Goal: Information Seeking & Learning: Learn about a topic

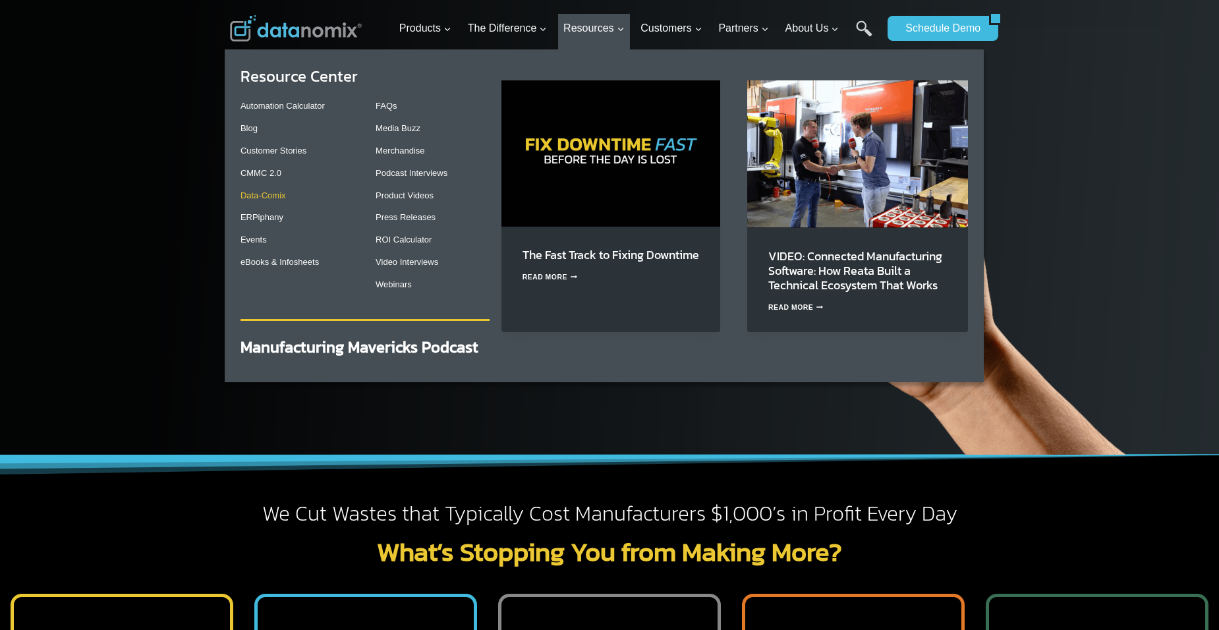
click at [265, 198] on link "Data-Comix" at bounding box center [262, 195] width 45 height 10
click at [291, 109] on link "Automation Calculator" at bounding box center [282, 106] width 84 height 10
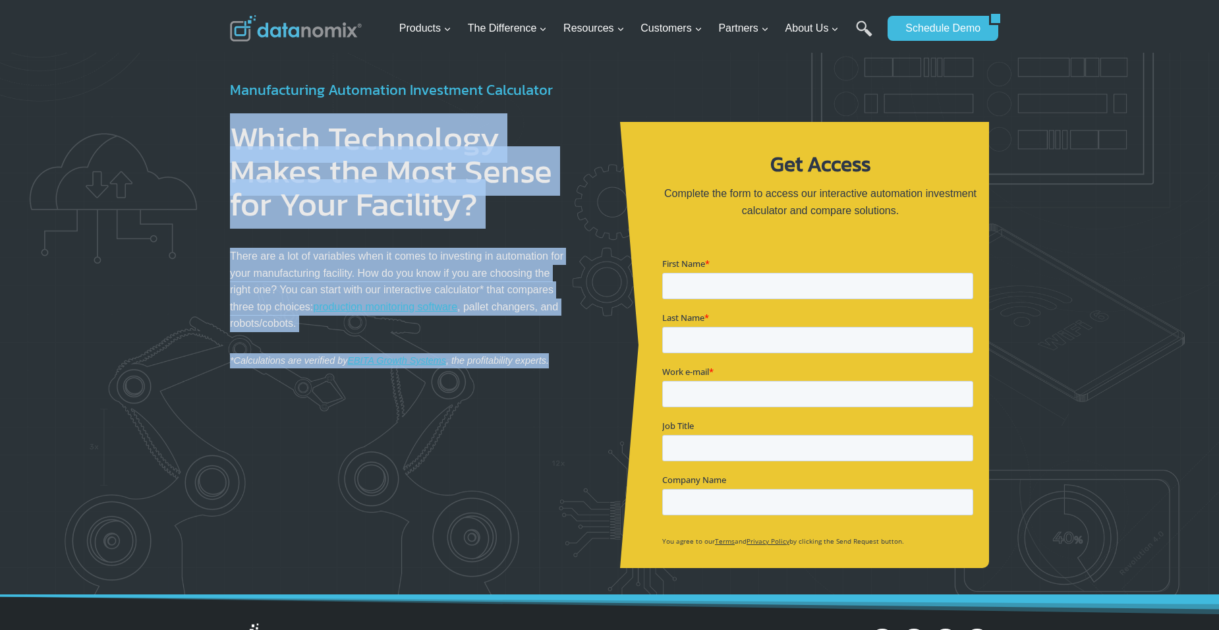
drag, startPoint x: 233, startPoint y: 148, endPoint x: 571, endPoint y: 362, distance: 399.5
click at [571, 362] on div "Which Technology Makes the Most Sense for Your Facility? There are a lot of var…" at bounding box center [414, 245] width 369 height 246
drag, startPoint x: 571, startPoint y: 362, endPoint x: 466, endPoint y: 422, distance: 120.7
click at [466, 422] on div "Which Technology Makes the Most Sense for Your Facility? There are a lot of var…" at bounding box center [609, 334] width 759 height 467
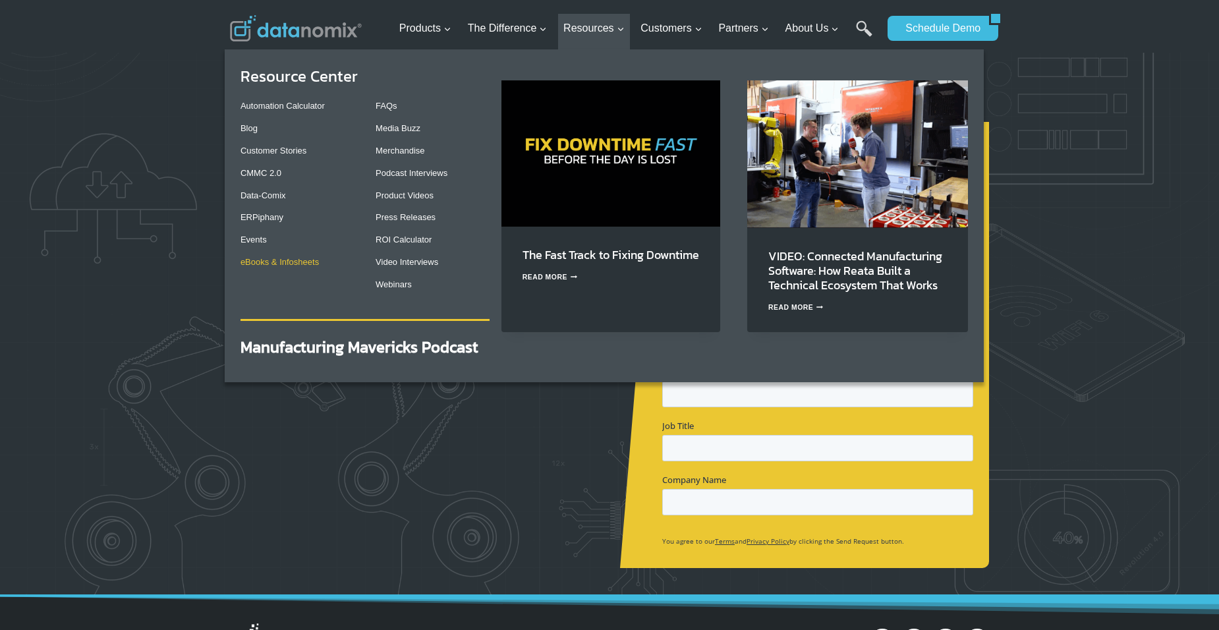
click at [272, 263] on link "eBooks & Infosheets" at bounding box center [279, 262] width 78 height 10
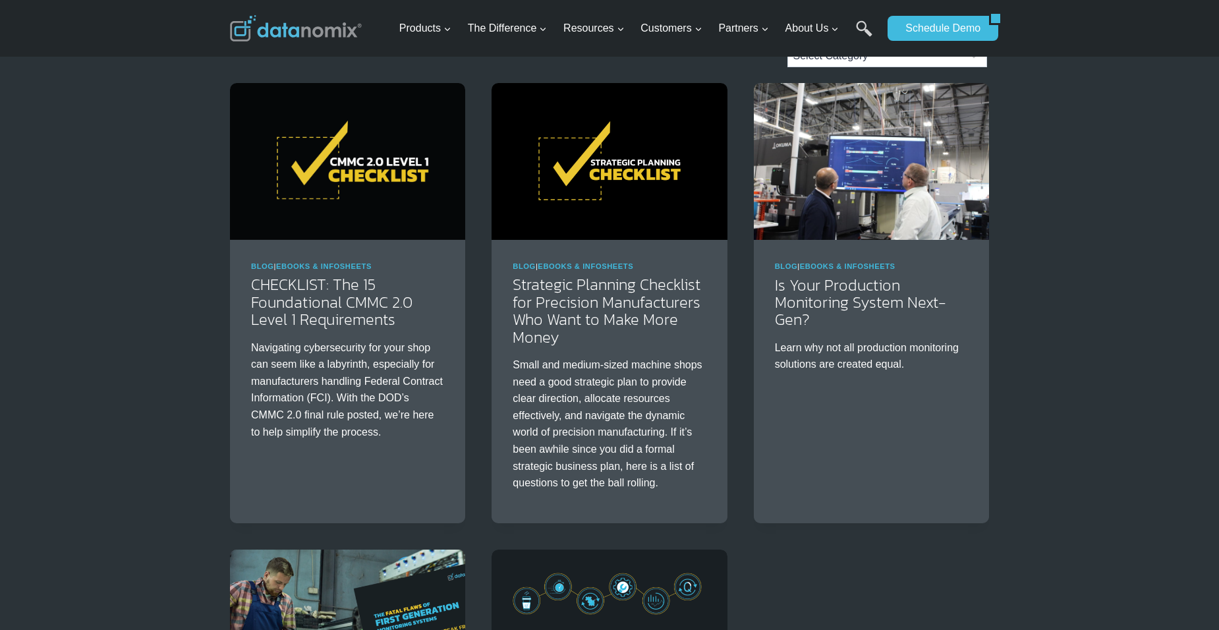
scroll to position [176, 0]
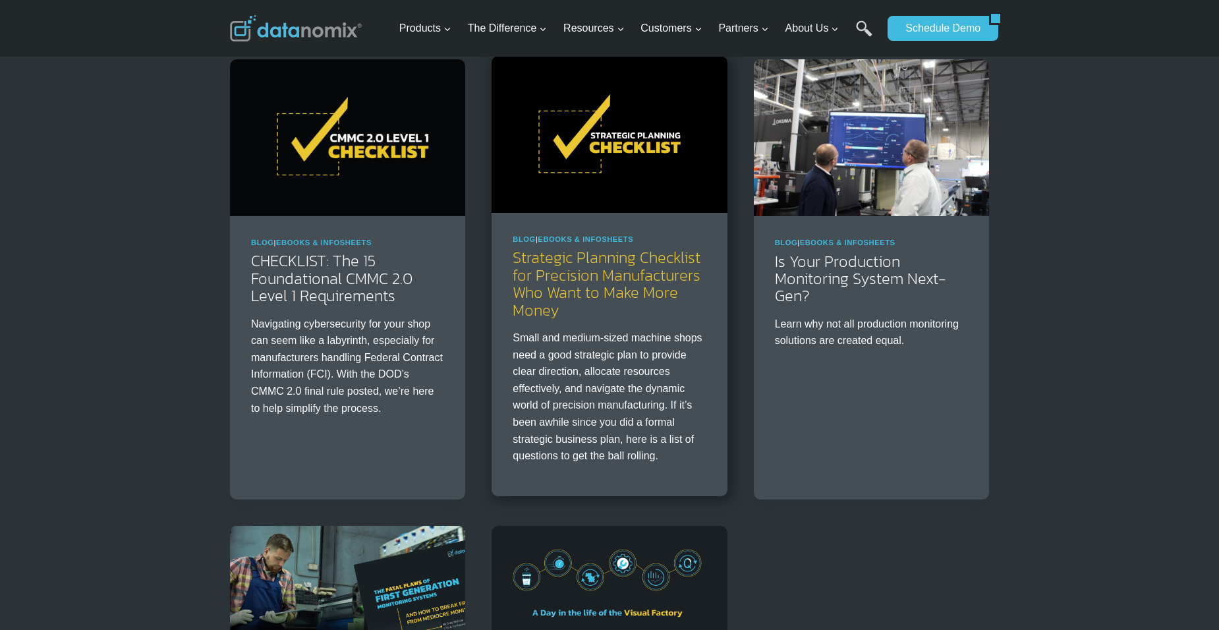
click at [576, 283] on link "Strategic Planning Checklist for Precision Manufacturers Who Want to Make More …" at bounding box center [607, 283] width 188 height 75
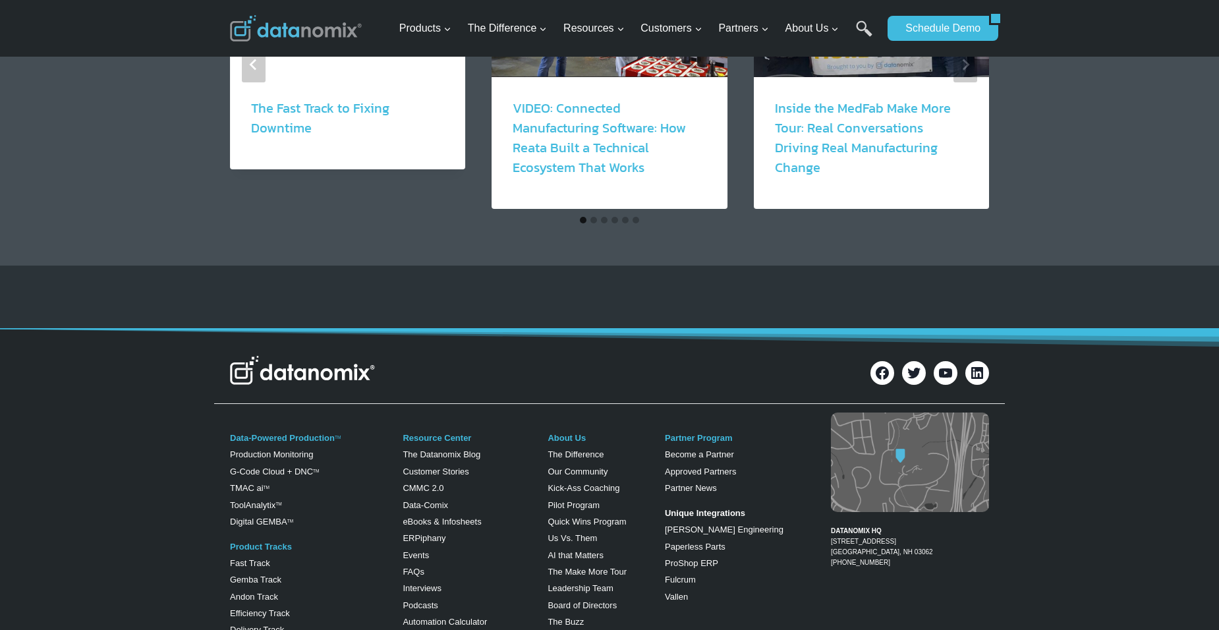
scroll to position [4448, 0]
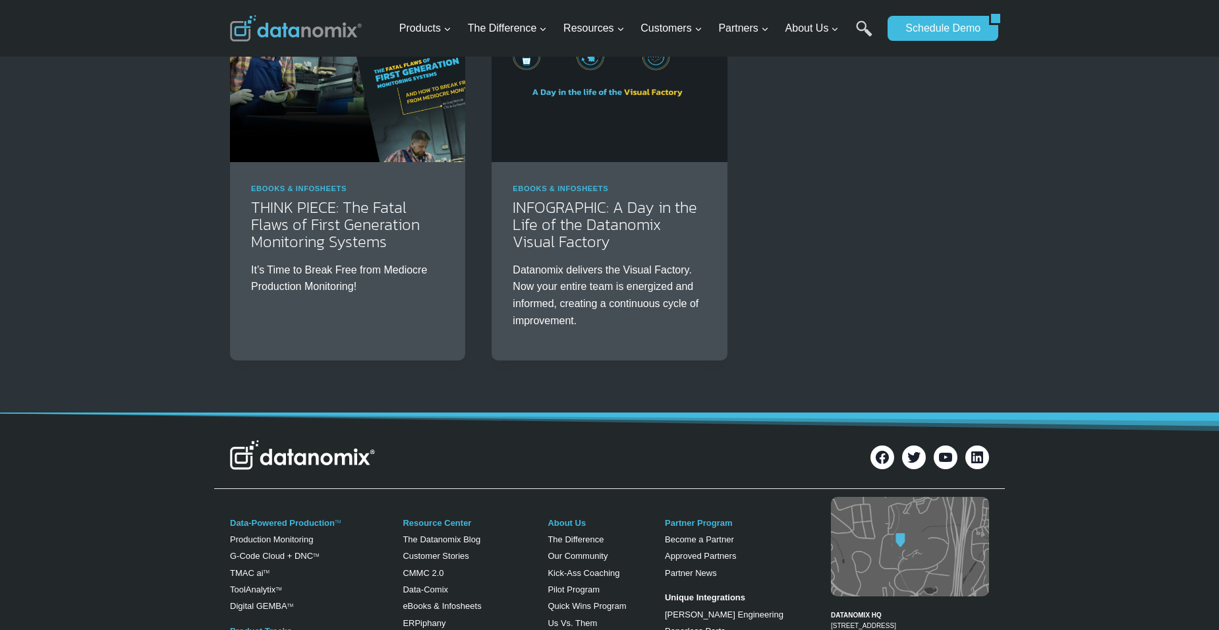
scroll to position [697, 0]
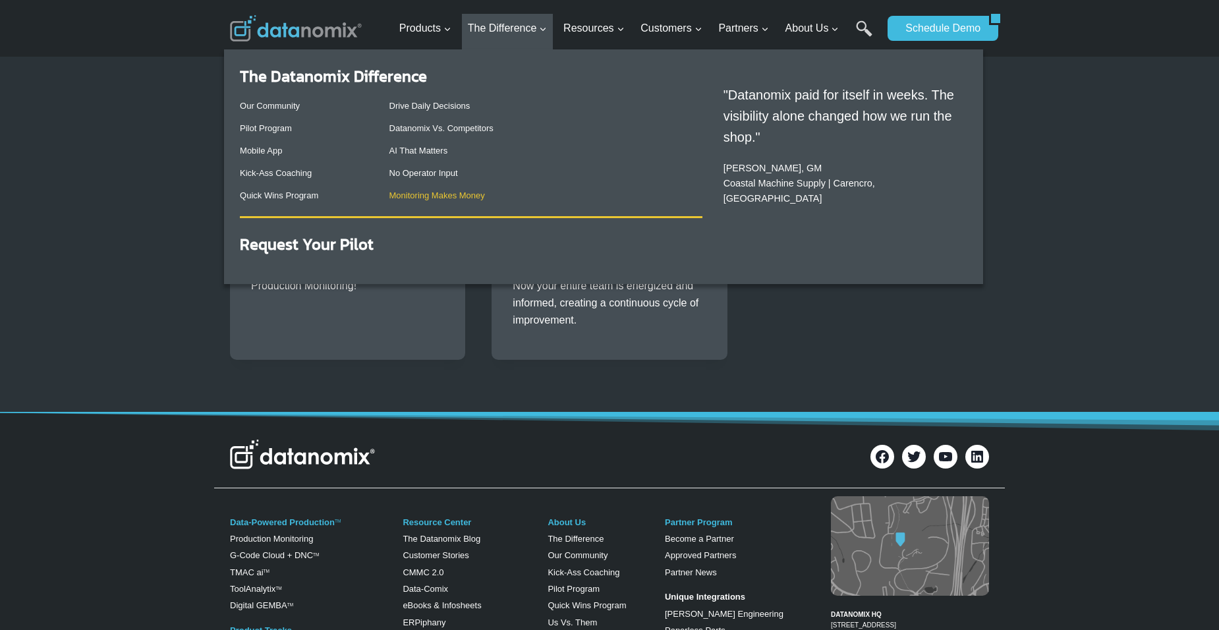
click at [465, 200] on link "Monitoring Makes Money" at bounding box center [437, 195] width 96 height 10
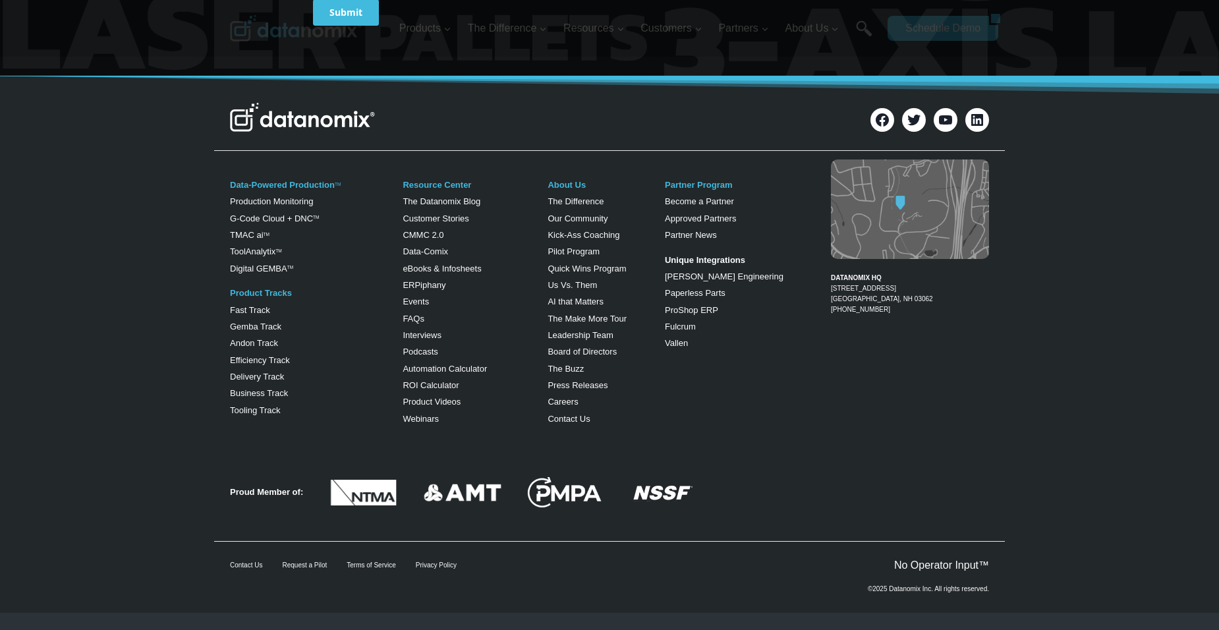
scroll to position [1912, 0]
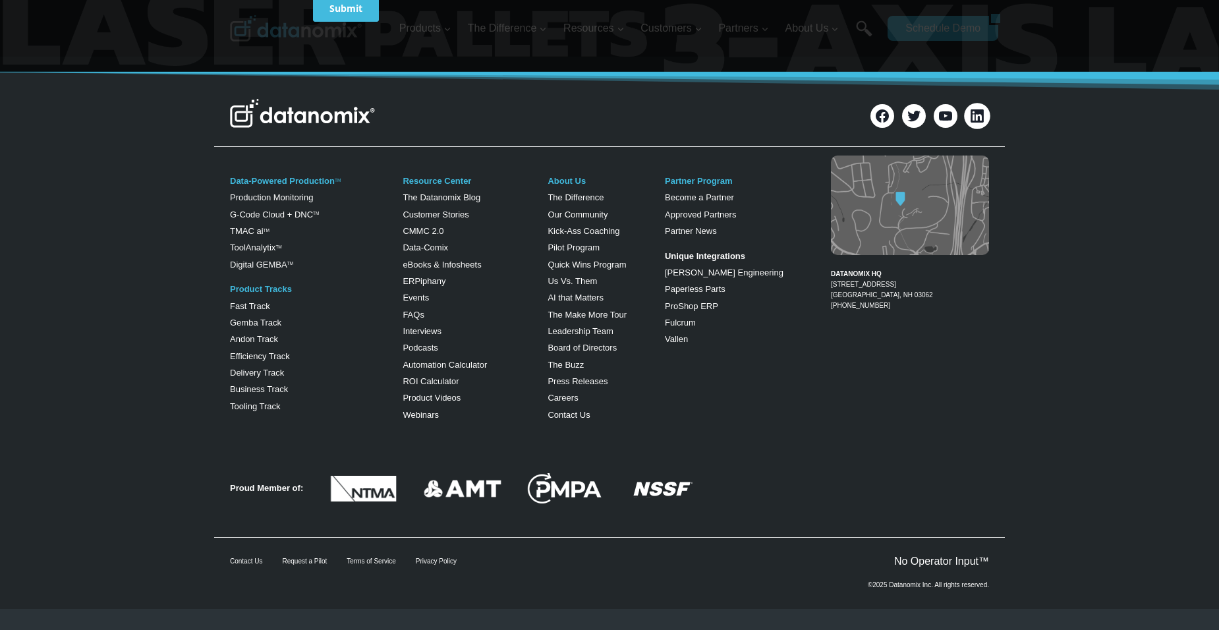
click at [988, 118] on link "LinkedIn" at bounding box center [977, 116] width 26 height 26
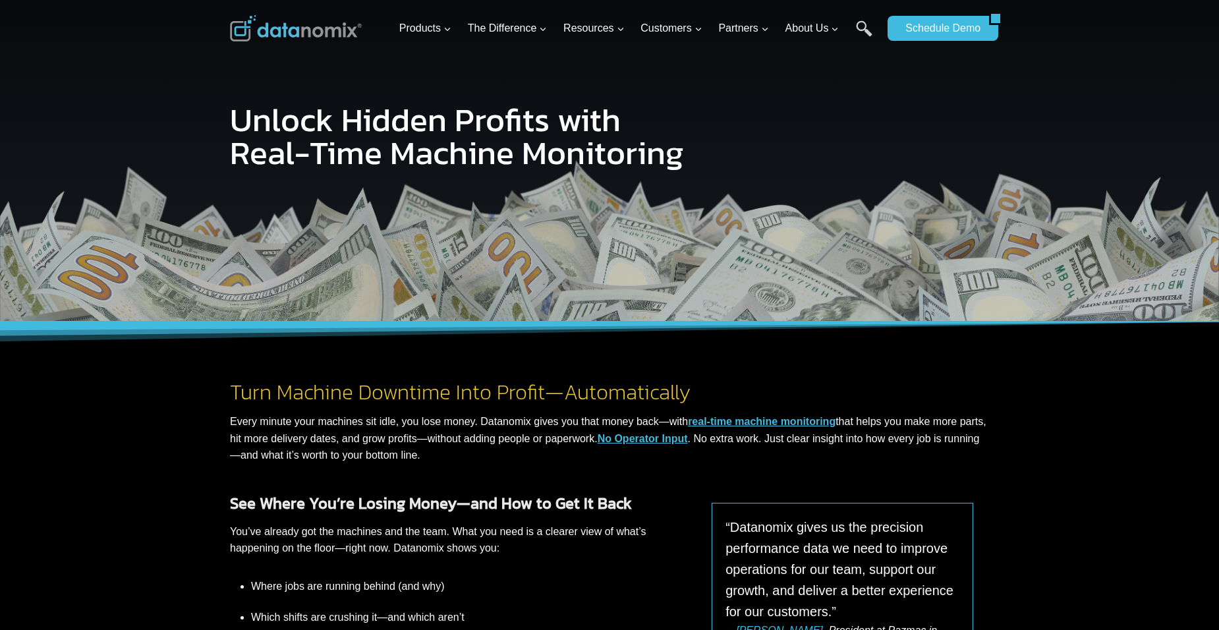
scroll to position [0, 0]
